Goal: Information Seeking & Learning: Learn about a topic

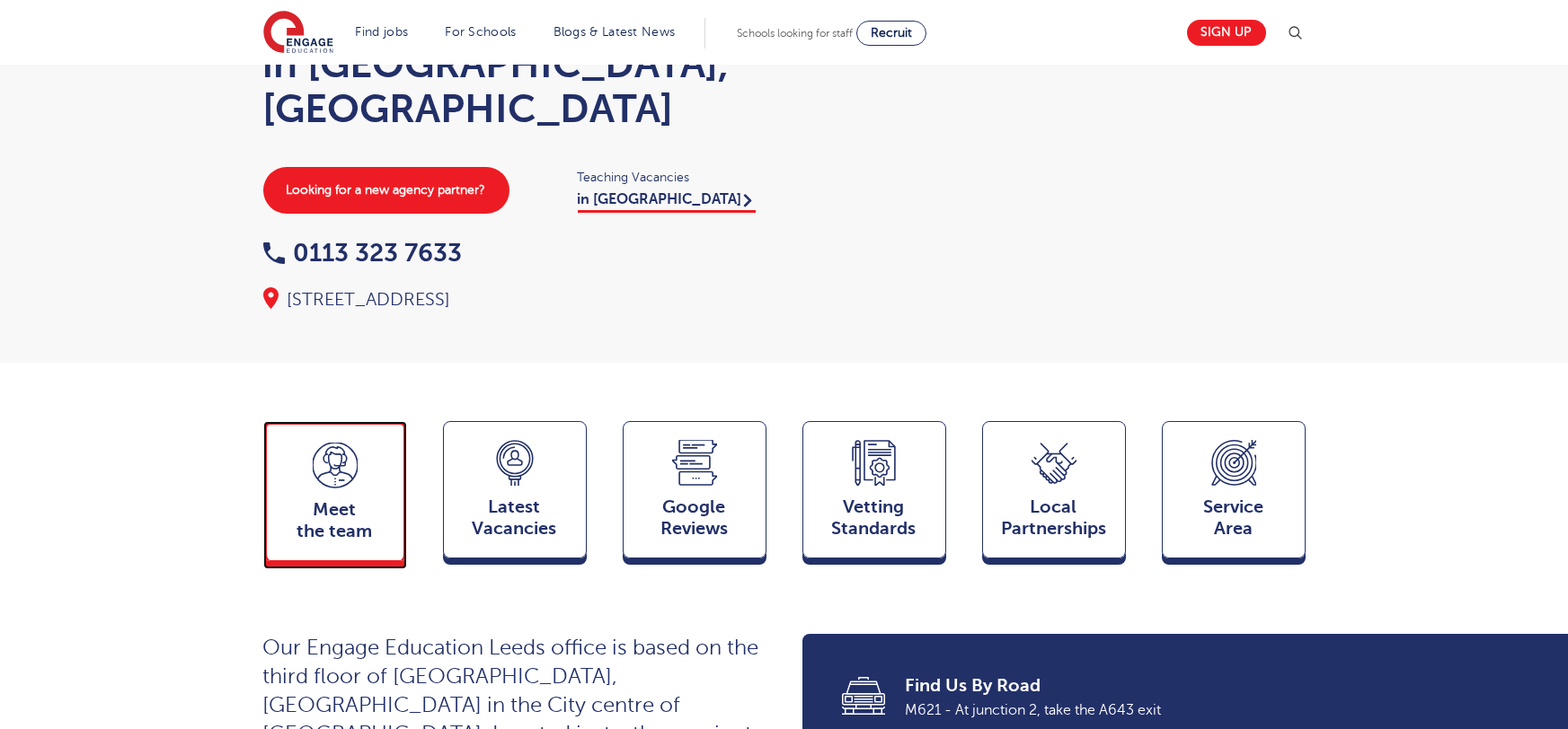
click at [339, 453] on div "Meet the team Team" at bounding box center [335, 491] width 144 height 140
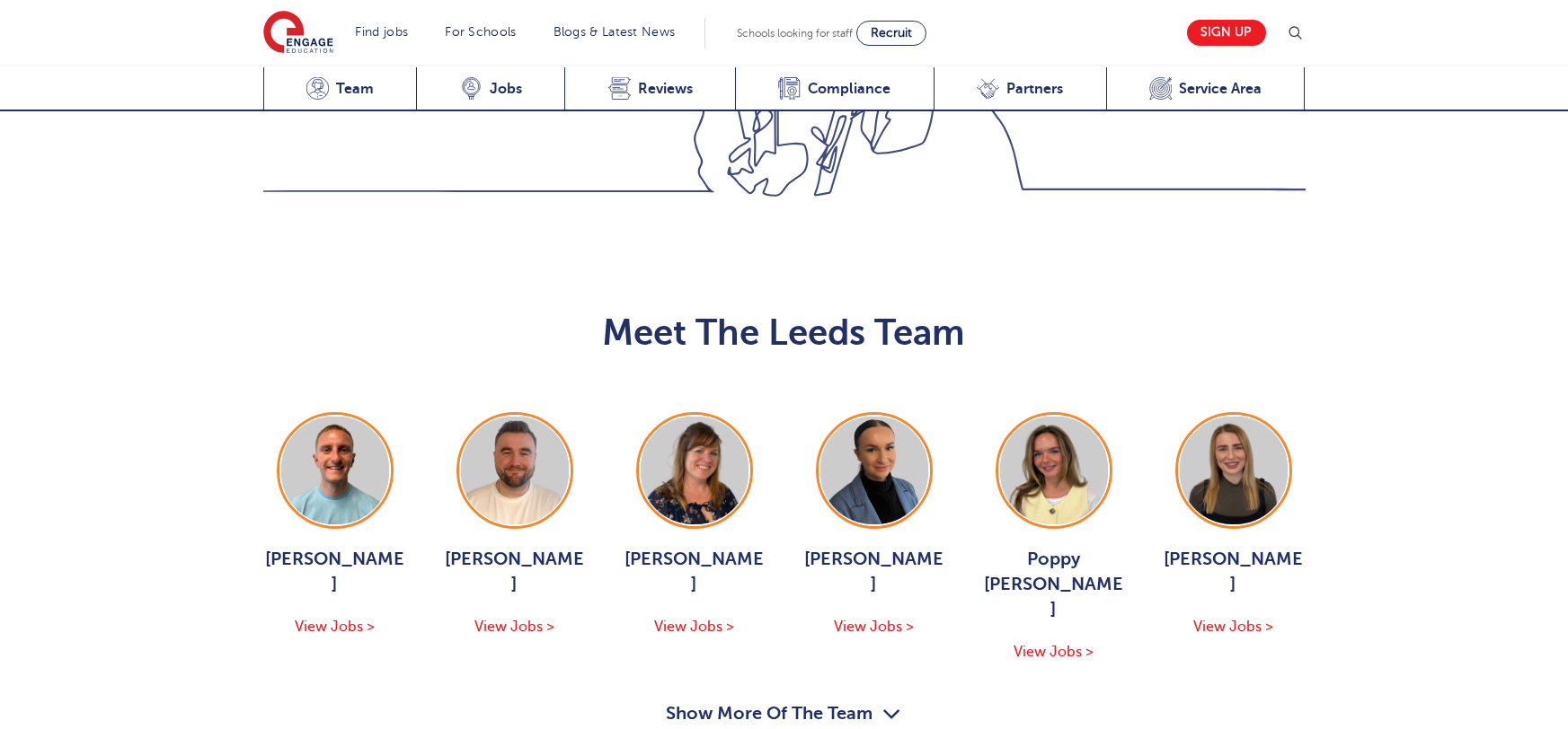
scroll to position [1960, 0]
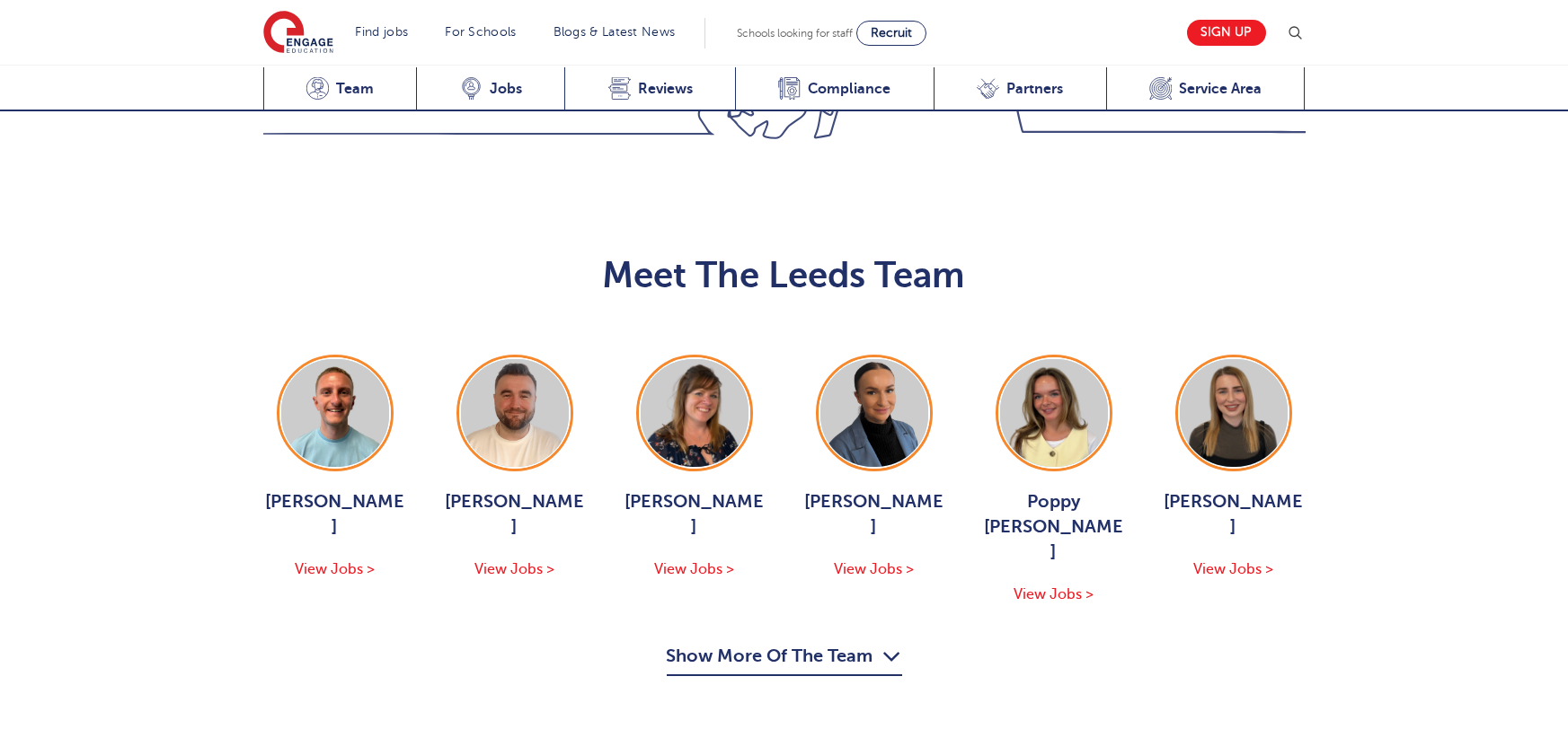
click at [825, 642] on button "Show More Of The Team" at bounding box center [784, 659] width 235 height 34
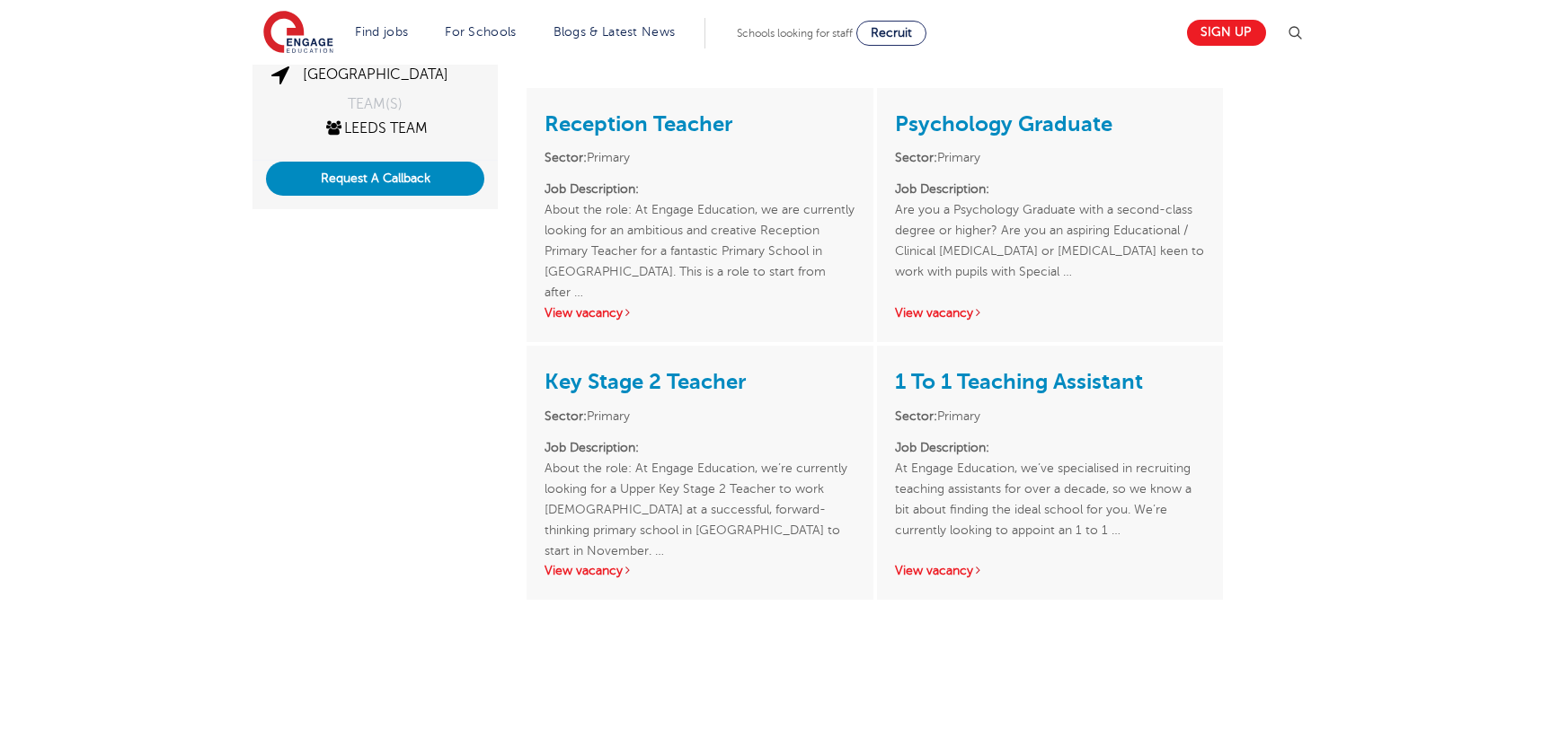
scroll to position [448, 0]
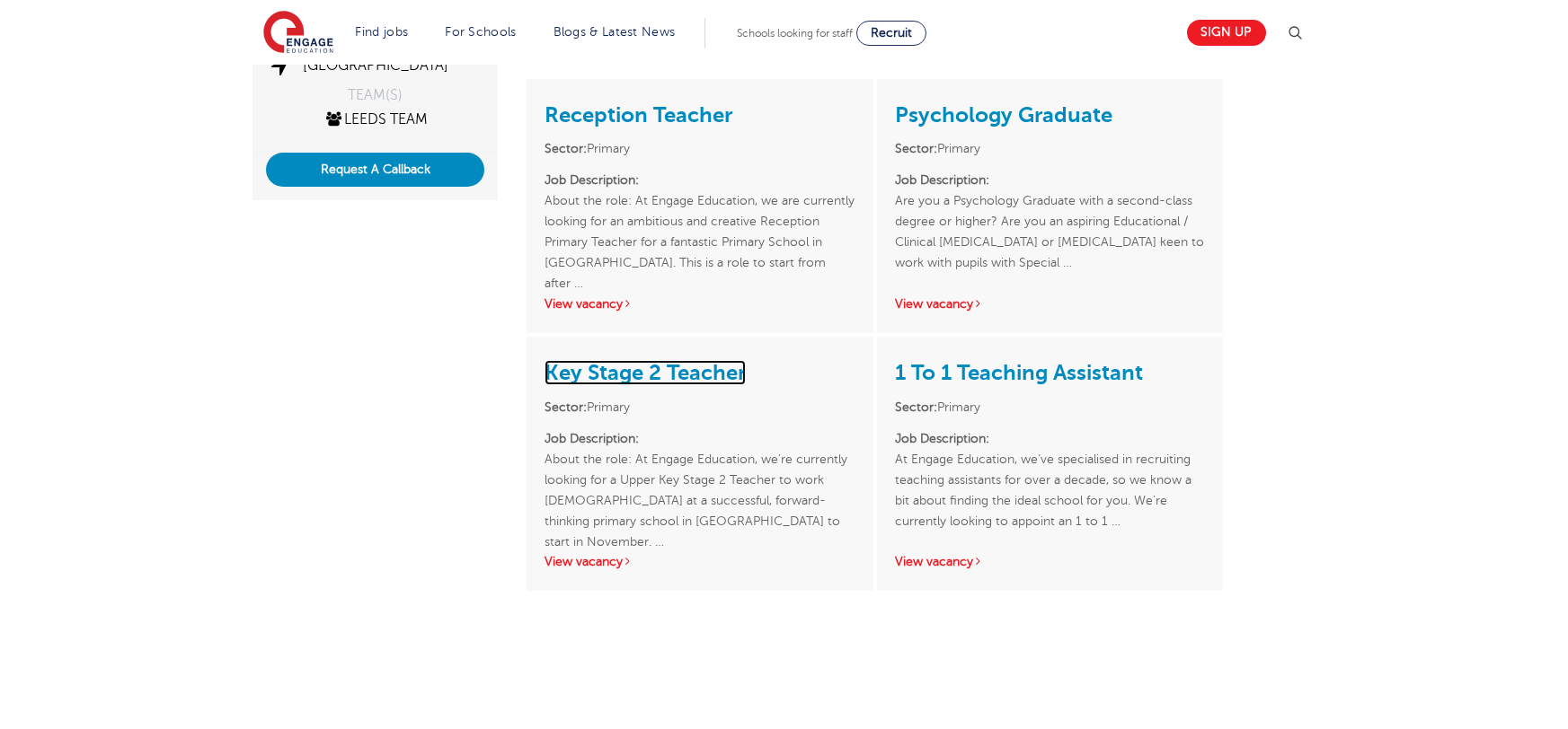
click at [671, 360] on link "Key Stage 2 Teacher" at bounding box center [645, 372] width 201 height 25
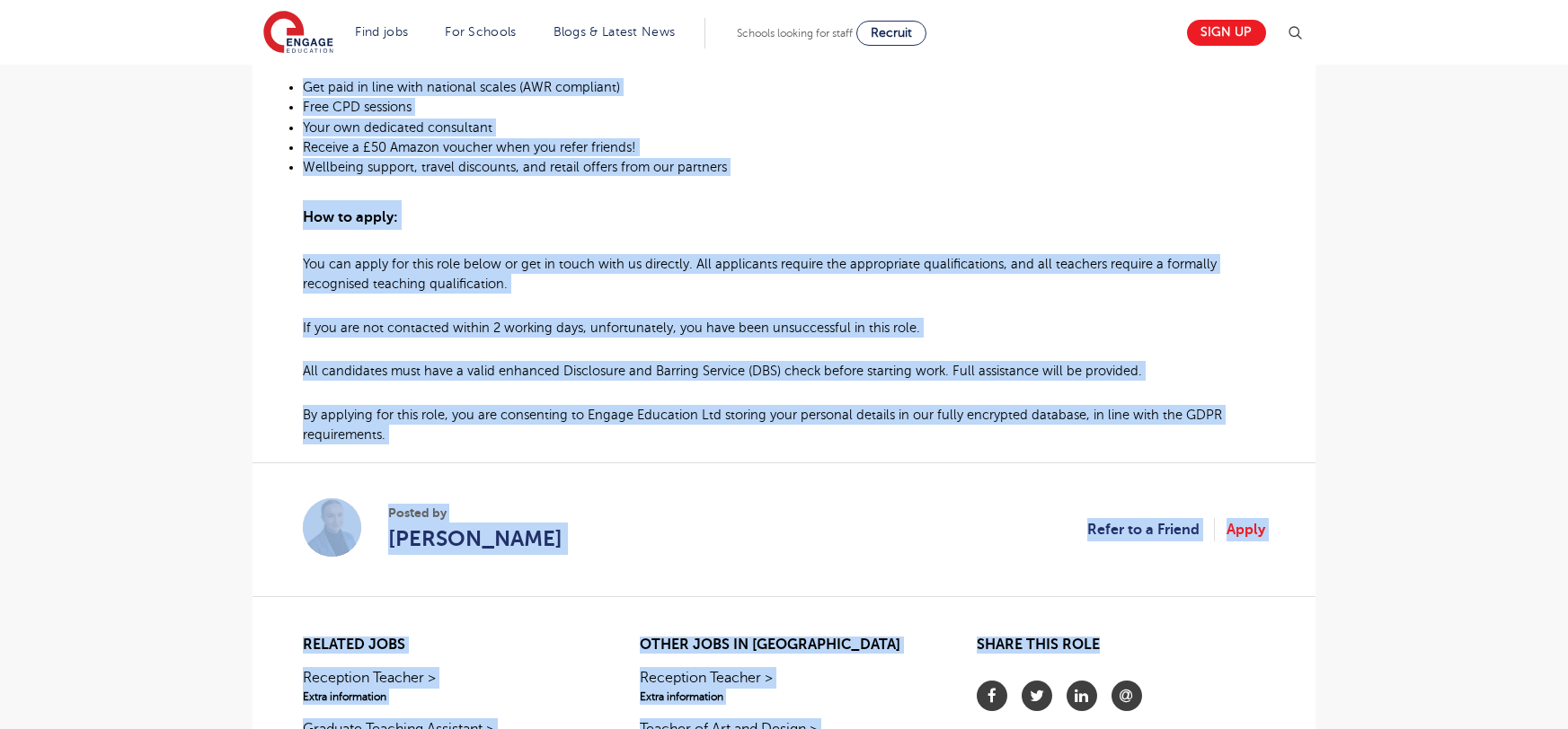
scroll to position [1198, 0]
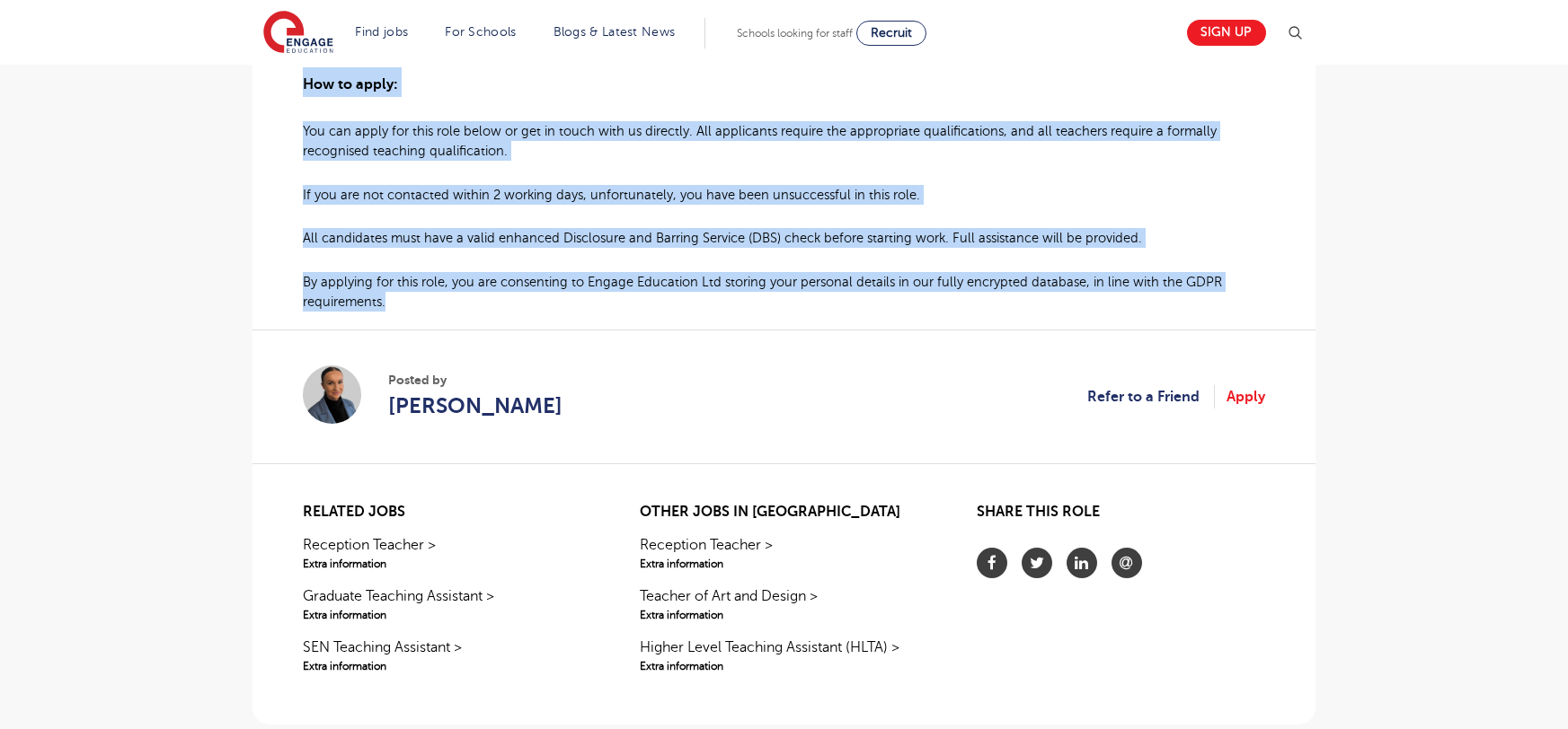
drag, startPoint x: 302, startPoint y: 223, endPoint x: 1221, endPoint y: 299, distance: 922.1
copy div "At Engage Education, we’re currently looking for a Upper Key Stage 2 Teacher to…"
